Goal: Browse casually

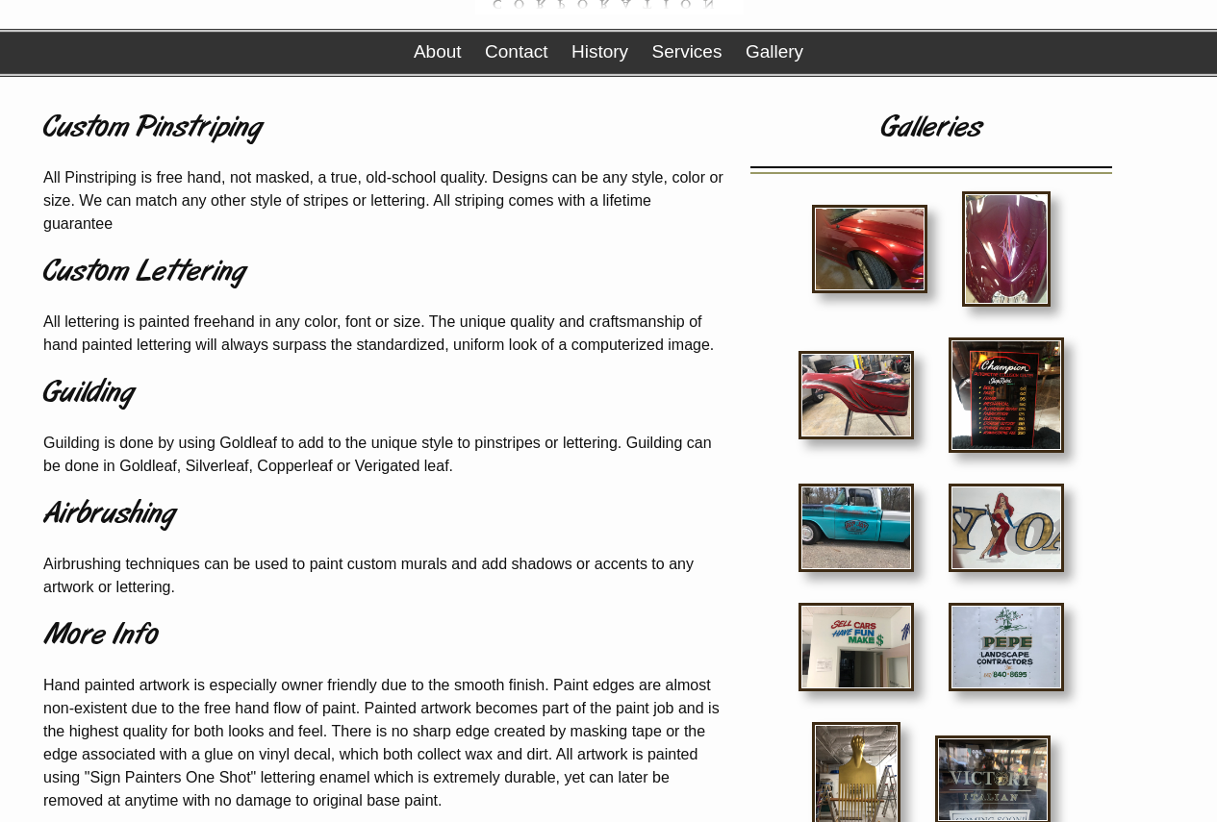
scroll to position [385, 0]
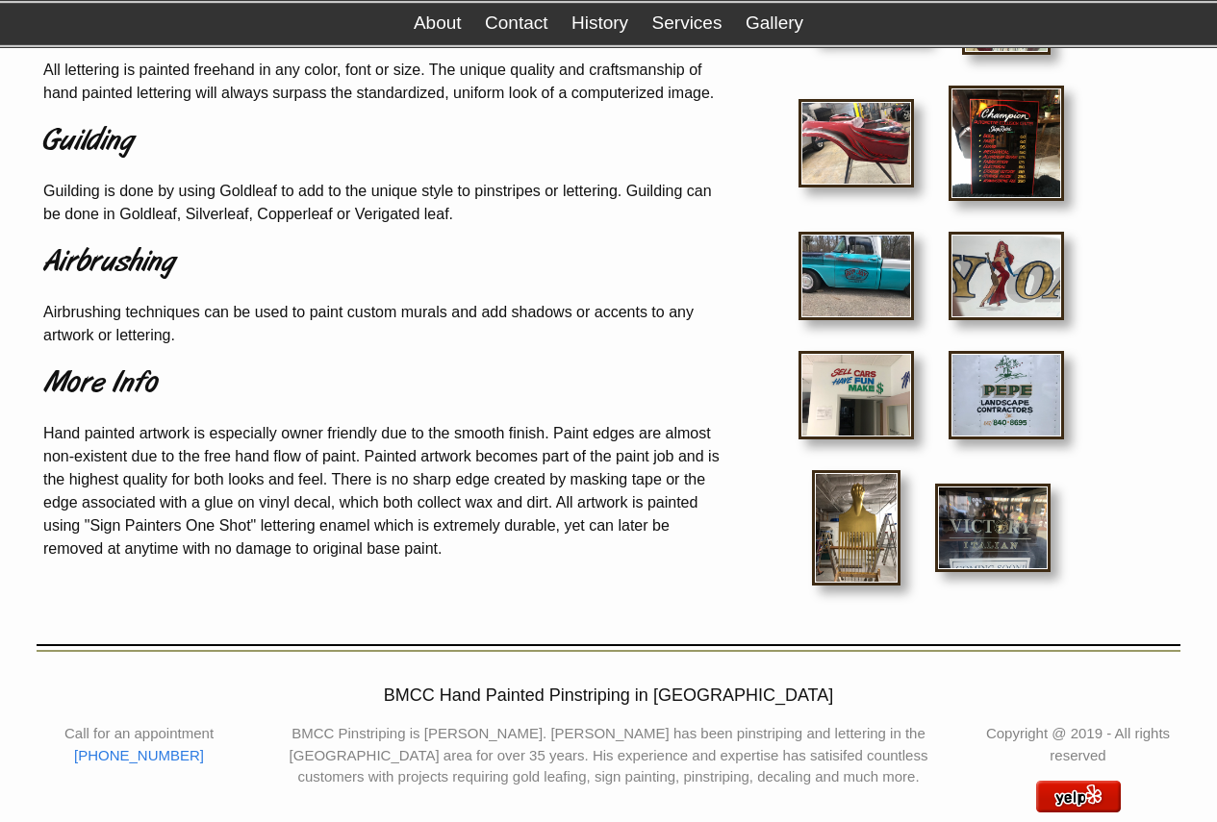
click at [836, 536] on img at bounding box center [856, 527] width 88 height 115
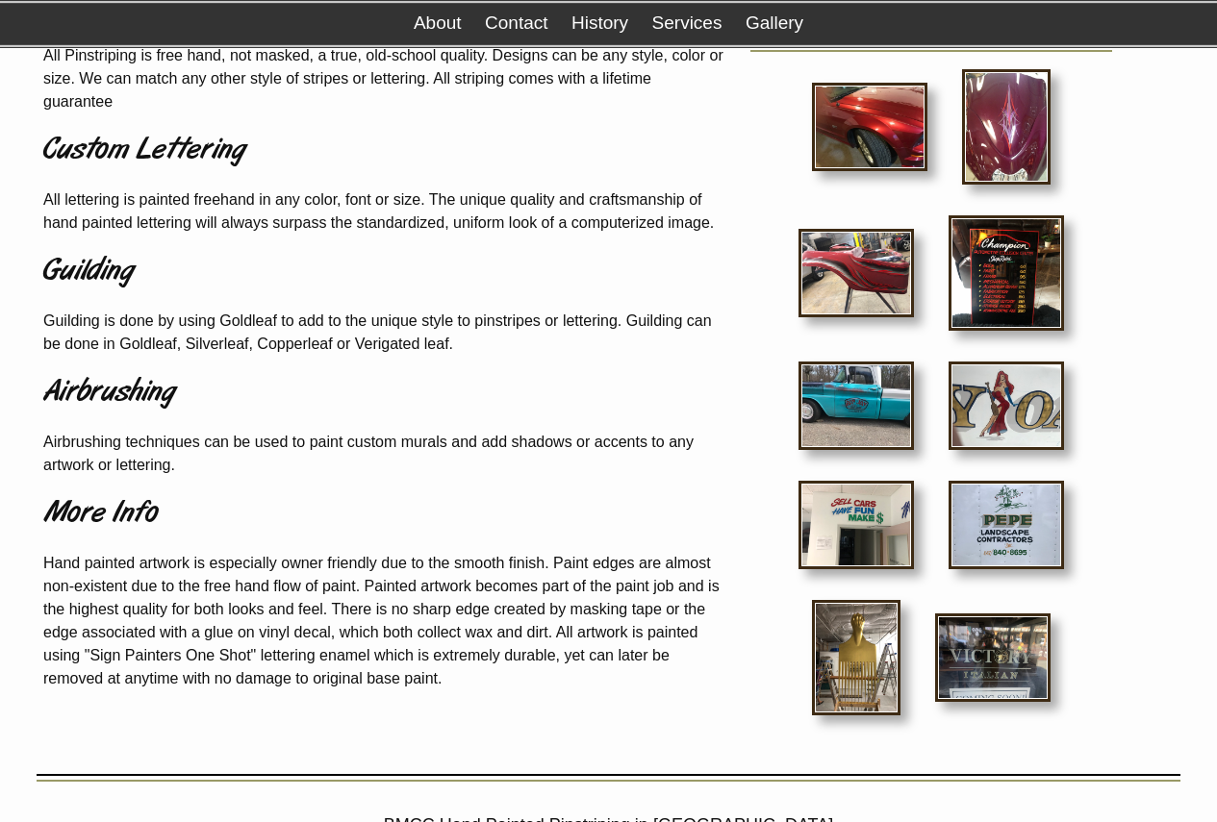
scroll to position [119, 0]
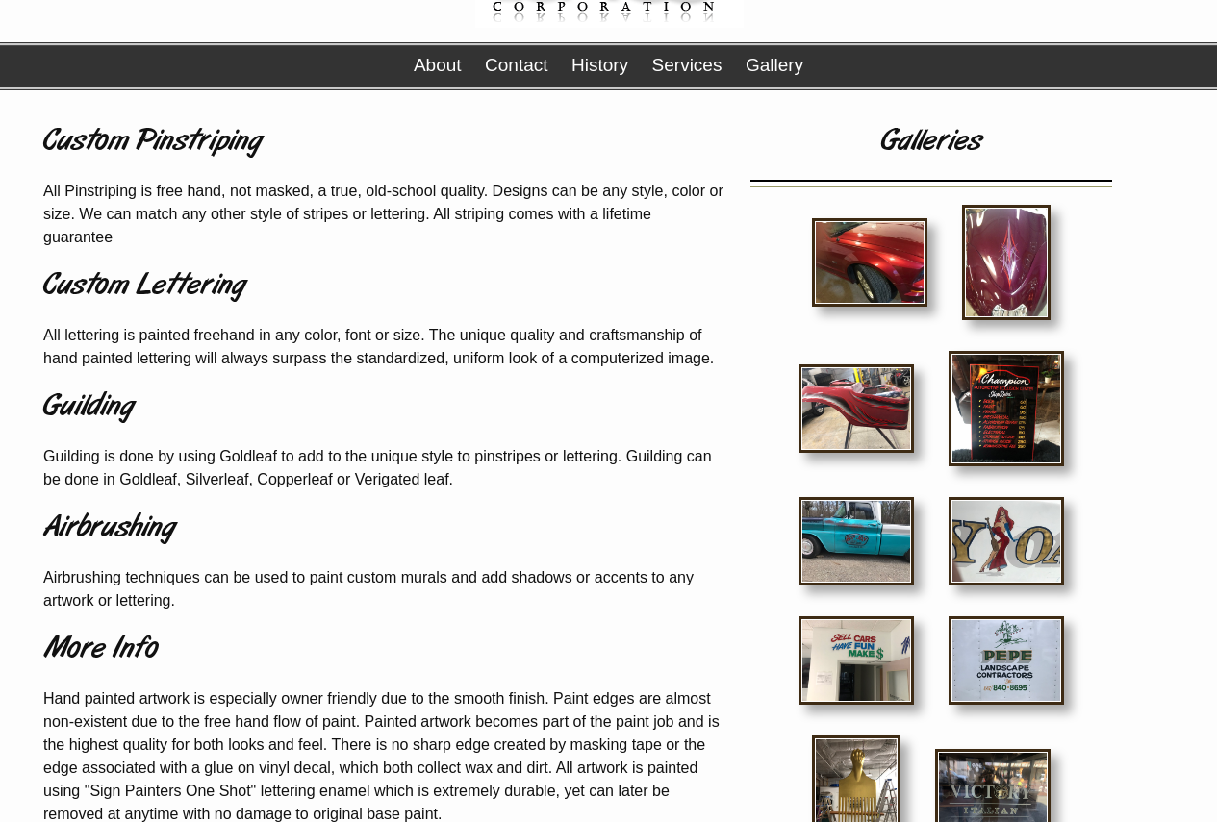
click at [1007, 568] on img at bounding box center [1005, 541] width 115 height 88
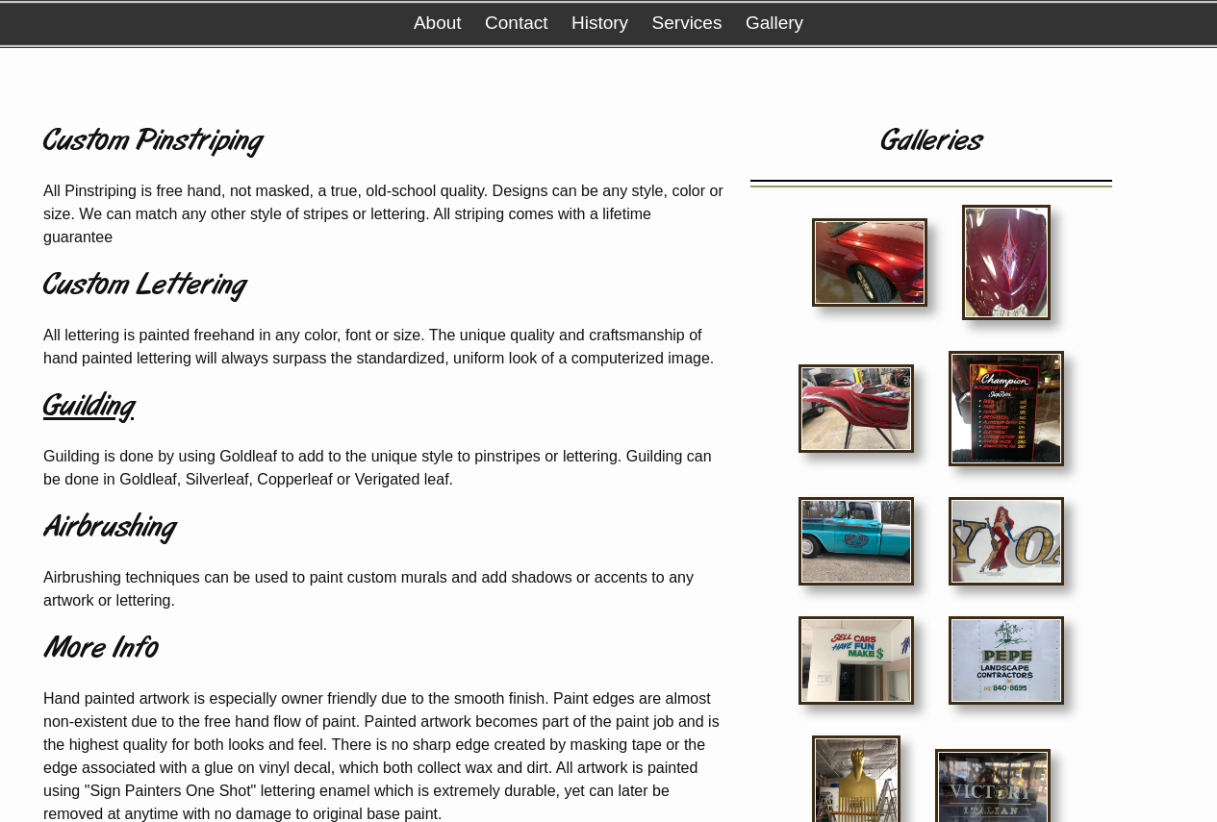
scroll to position [215, 0]
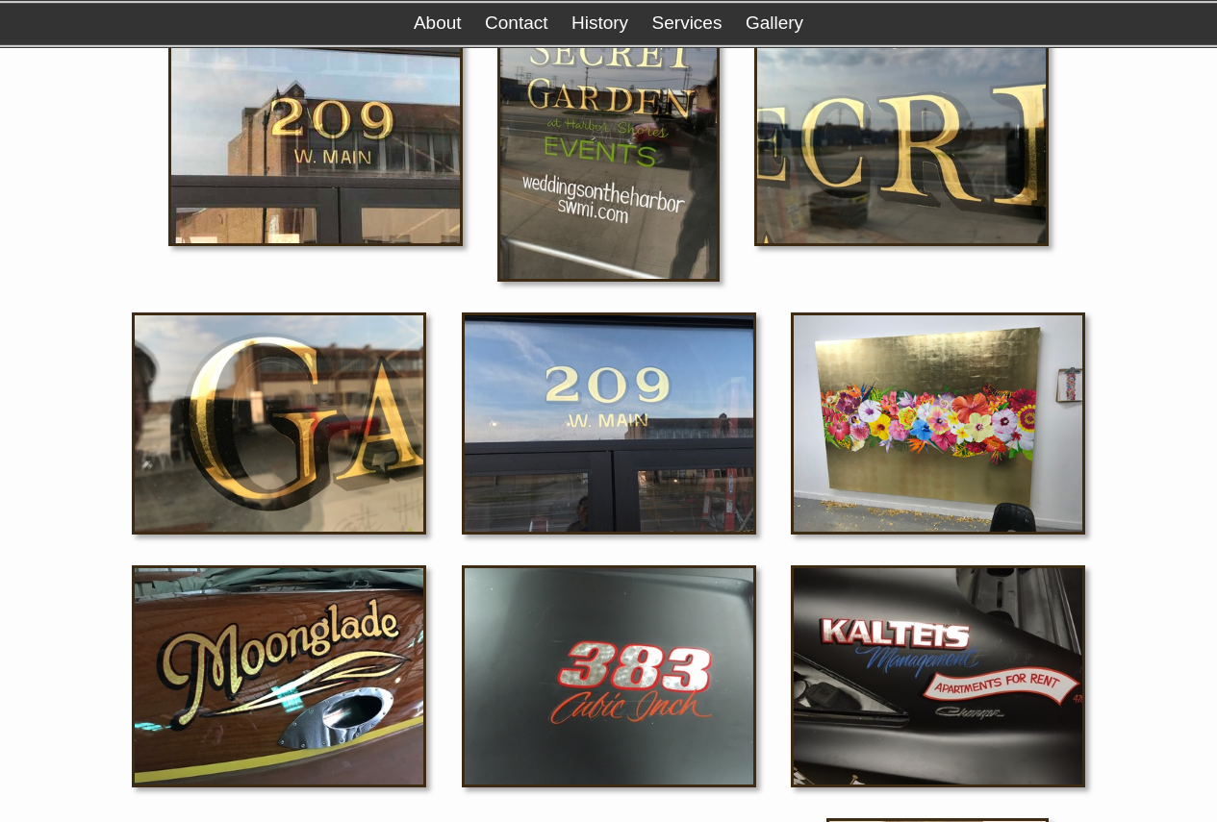
scroll to position [673, 0]
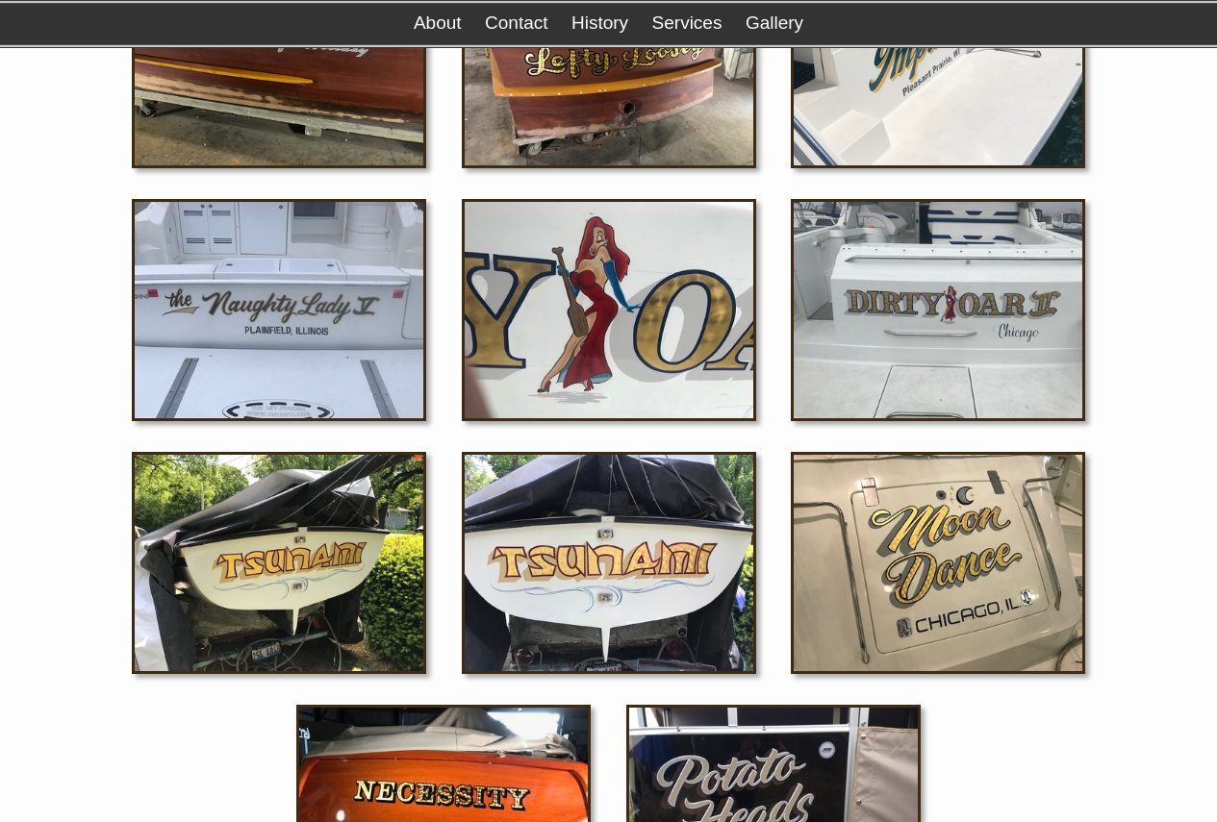
scroll to position [673, 0]
